Goal: Task Accomplishment & Management: Manage account settings

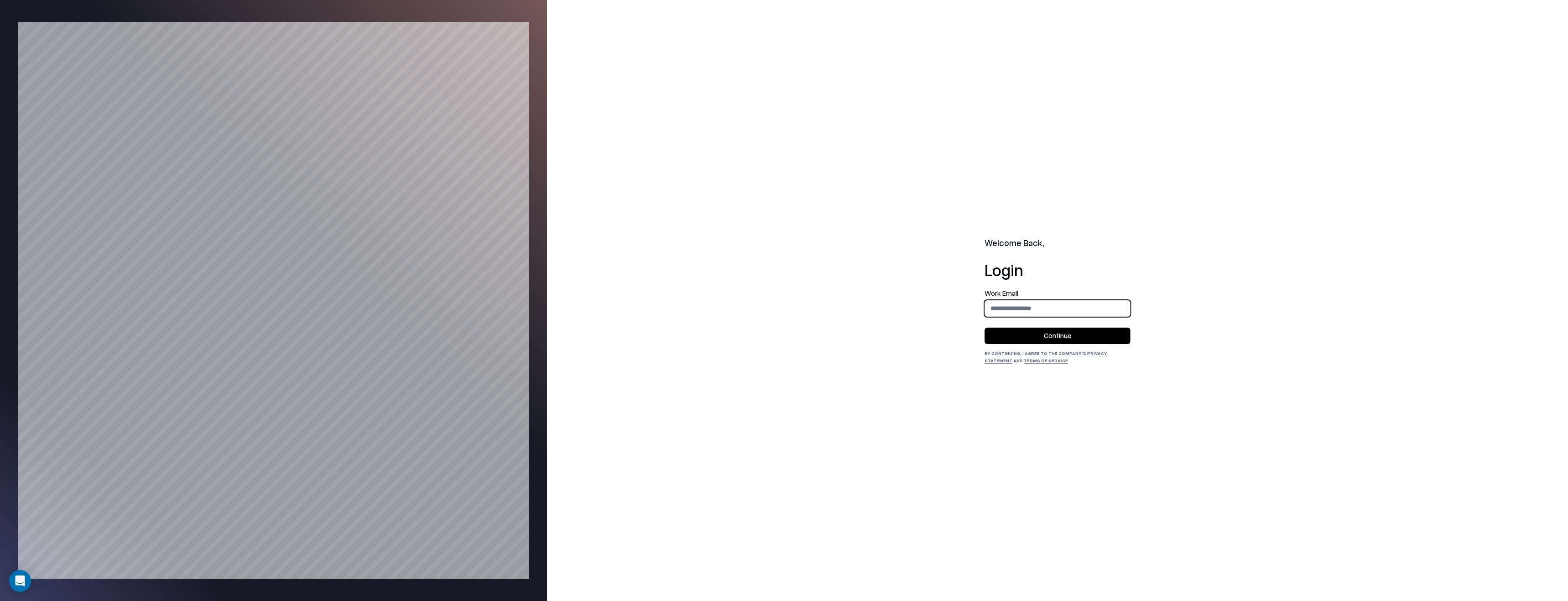
click at [1028, 313] on input "email" at bounding box center [1057, 308] width 145 height 17
type input "**********"
click at [1057, 336] on button "Continue" at bounding box center [1057, 335] width 146 height 16
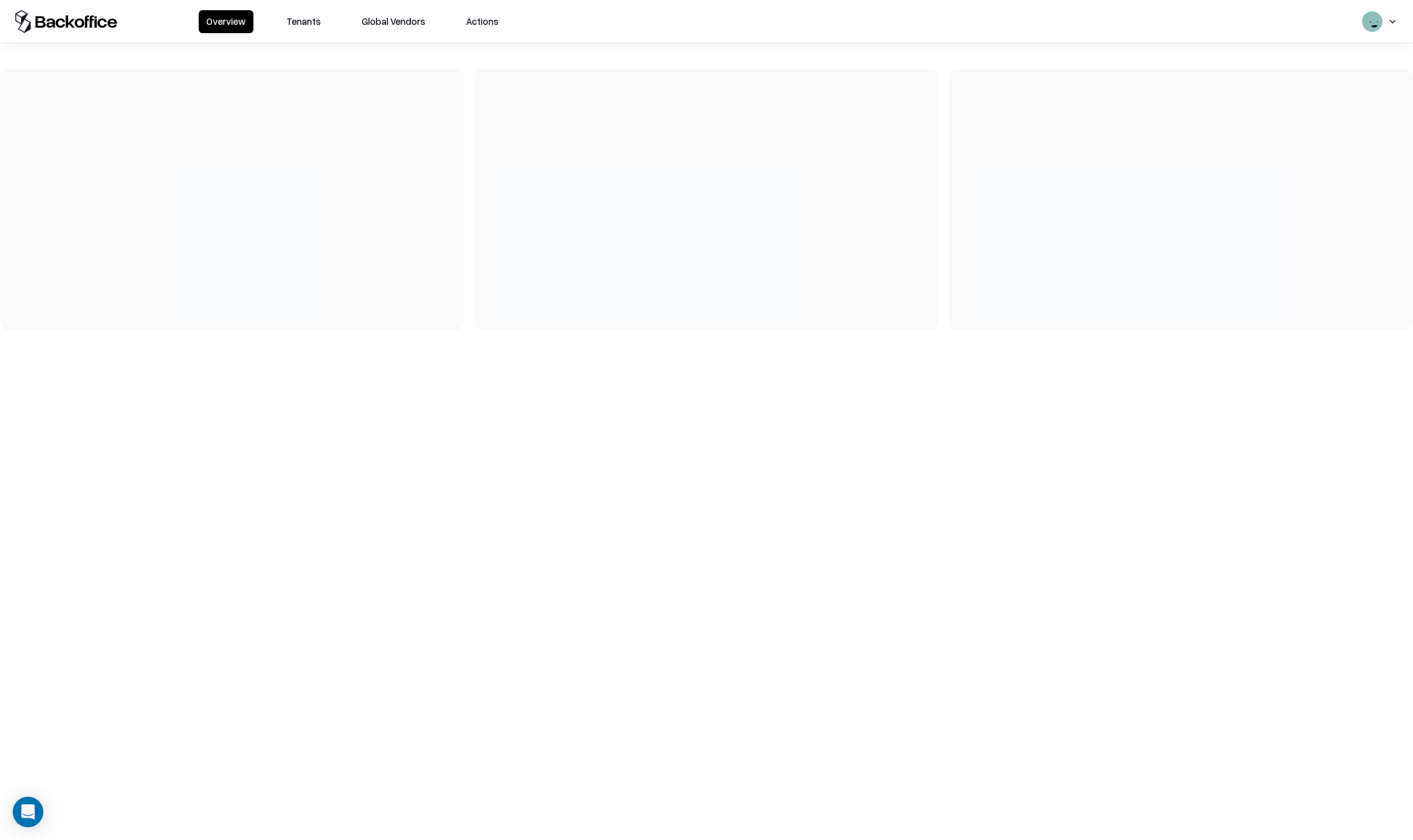
click at [296, 26] on button "Tenants" at bounding box center [304, 21] width 49 height 23
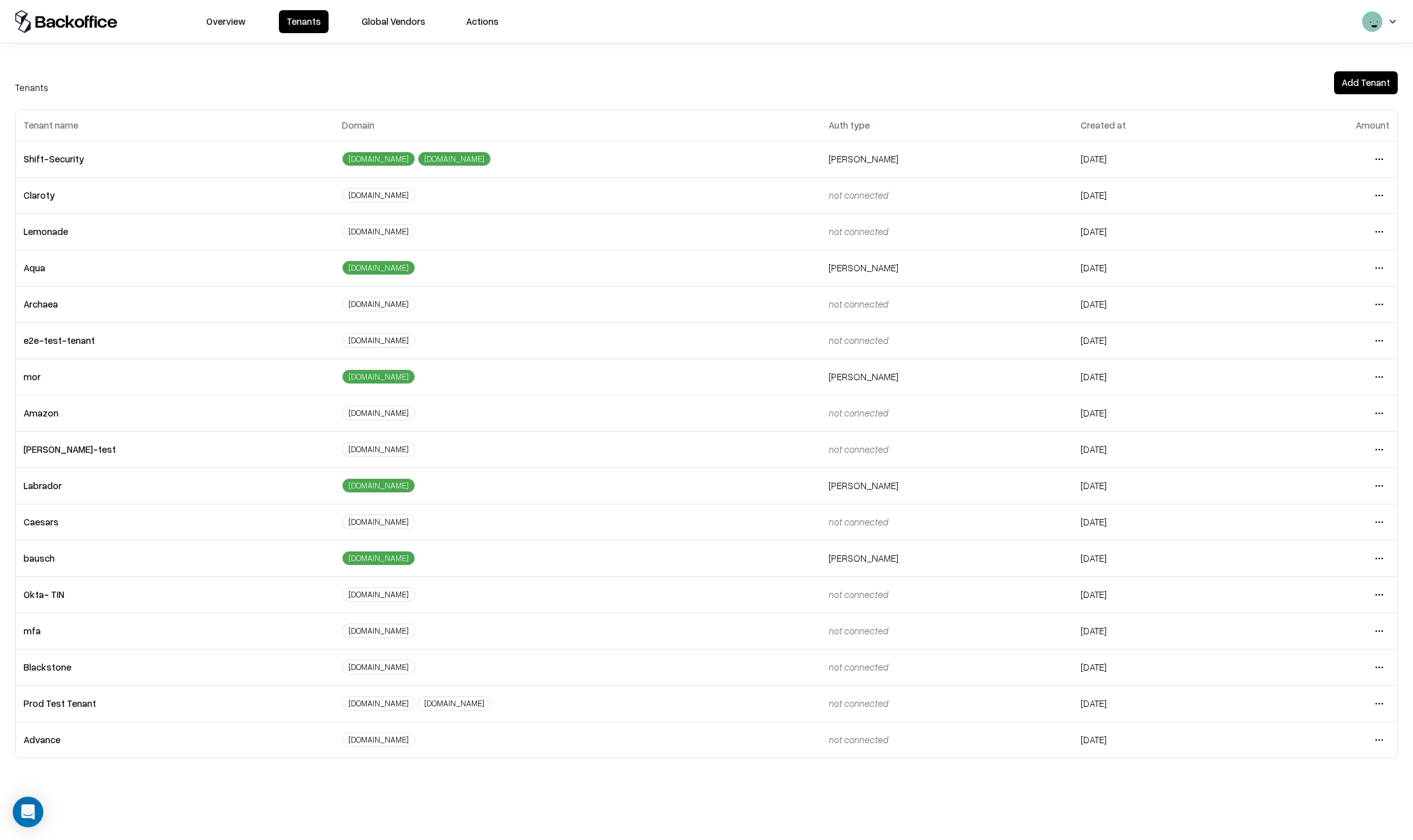
click at [1379, 553] on html "Overview Tenants Global Vendors Actions Tenants Add Tenant Tenant name Domain A…" at bounding box center [706, 420] width 1413 height 840
click at [1327, 661] on div "Login to tenant" at bounding box center [1325, 665] width 138 height 26
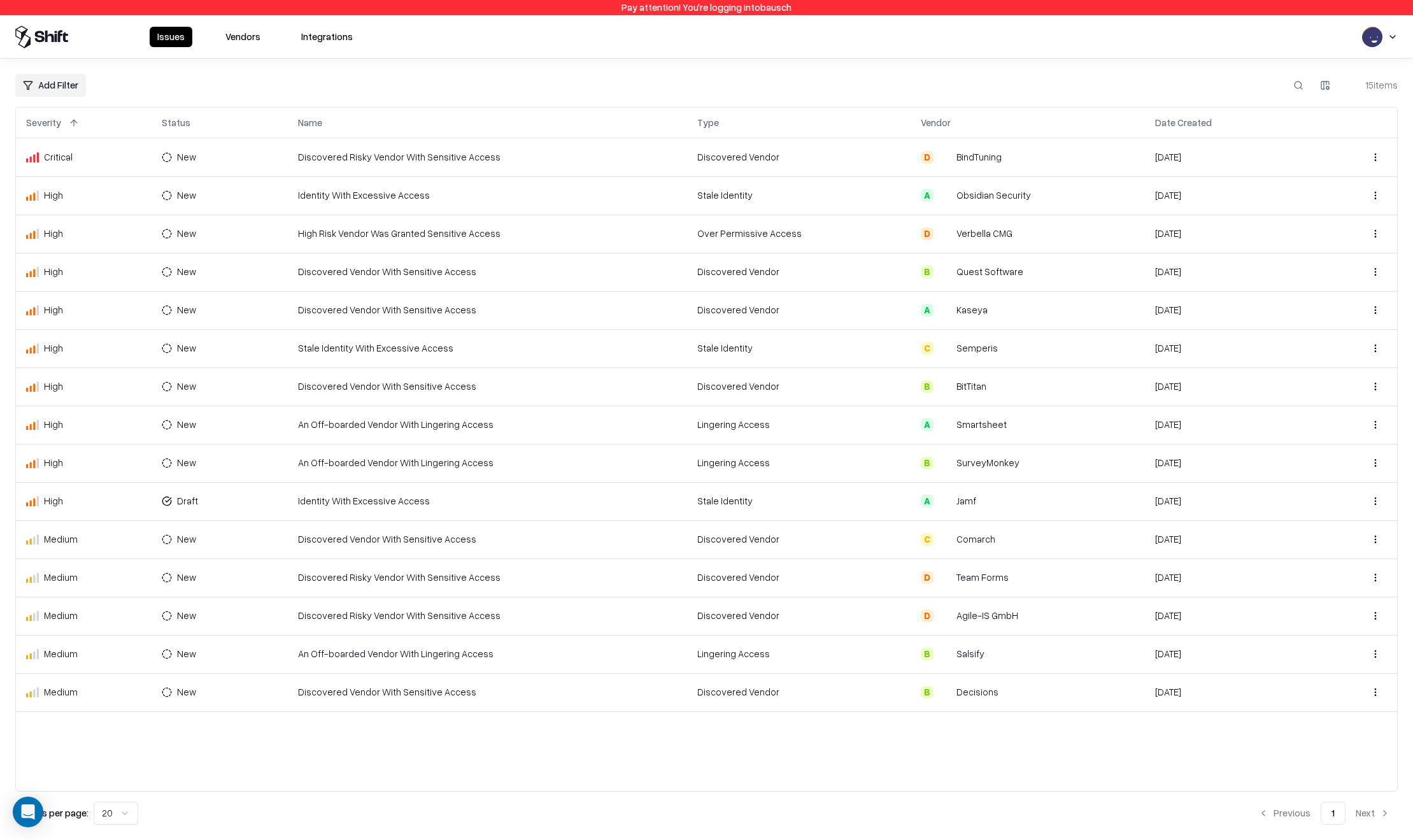
click at [230, 47] on div "Issues Vendors Integrations" at bounding box center [188, 37] width 345 height 23
click at [232, 40] on button "Vendors" at bounding box center [242, 37] width 50 height 20
